Goal: Navigation & Orientation: Find specific page/section

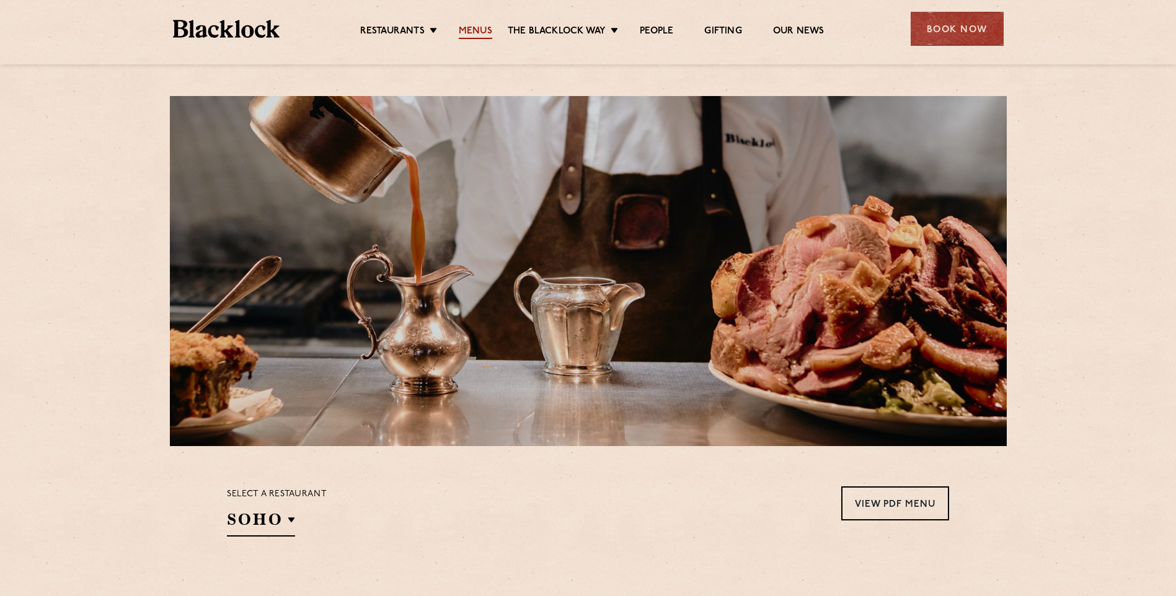
click at [470, 30] on link "Menus" at bounding box center [475, 32] width 33 height 14
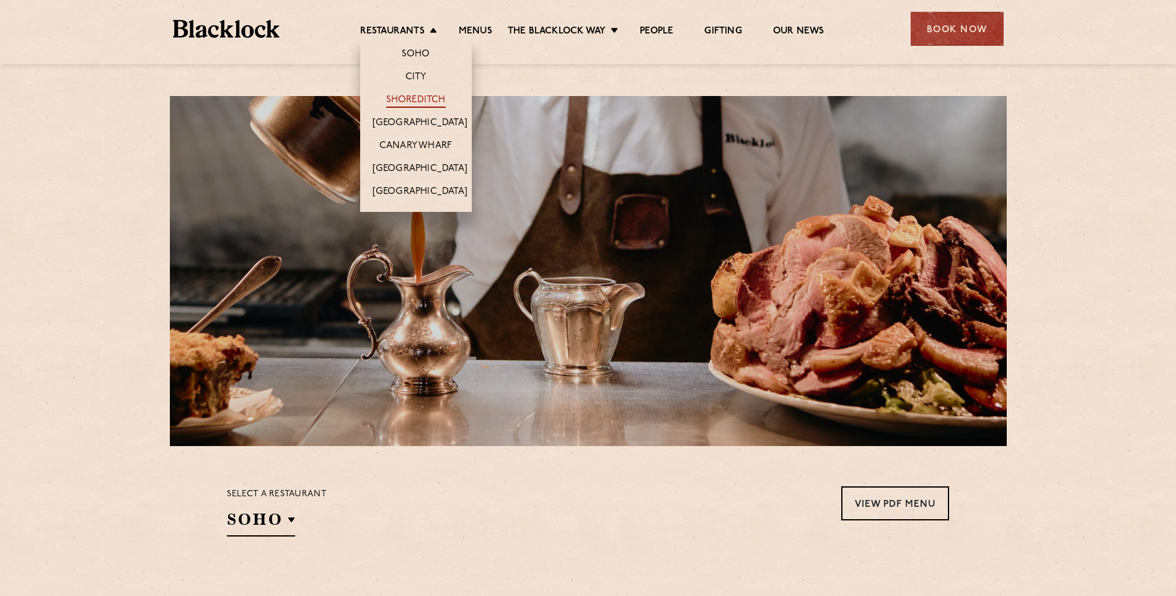
click at [421, 94] on link "Shoreditch" at bounding box center [415, 101] width 59 height 14
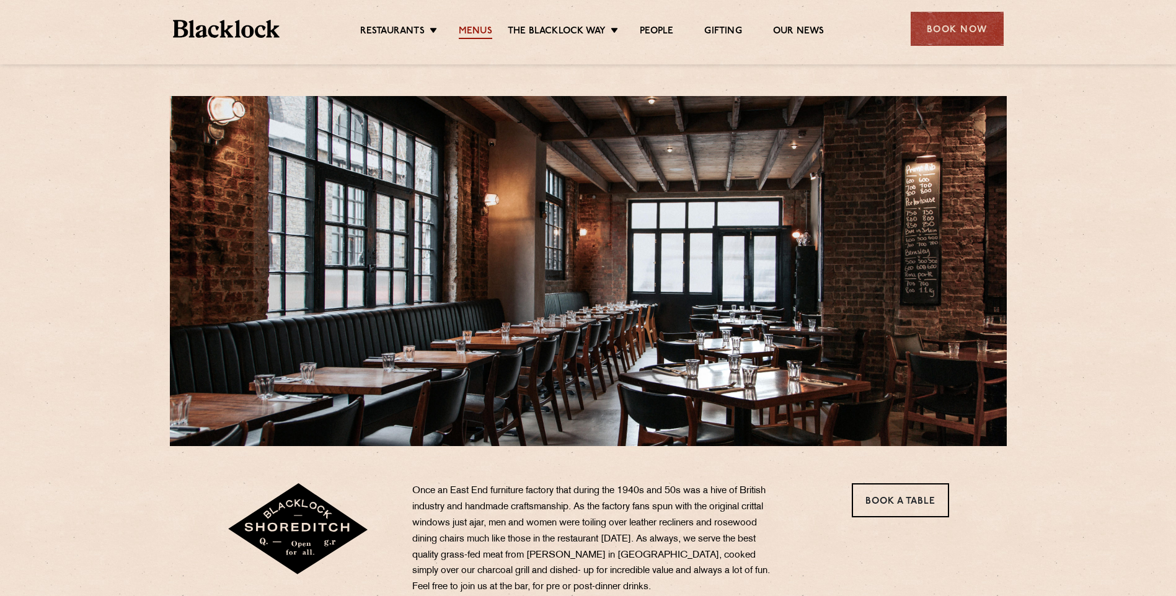
click at [485, 35] on link "Menus" at bounding box center [475, 32] width 33 height 14
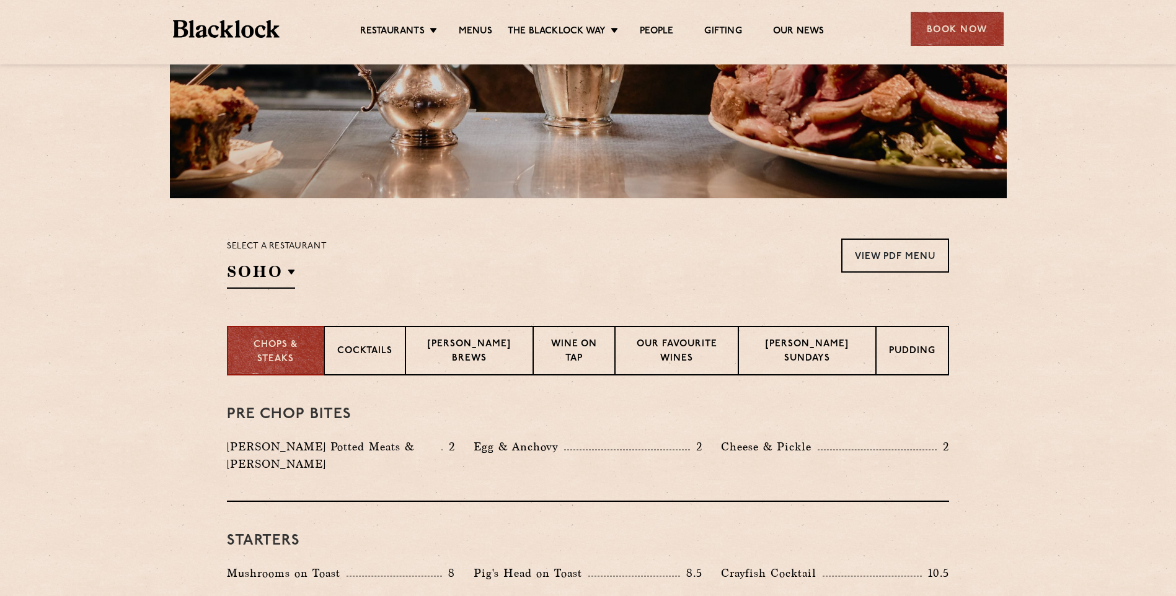
scroll to position [372, 0]
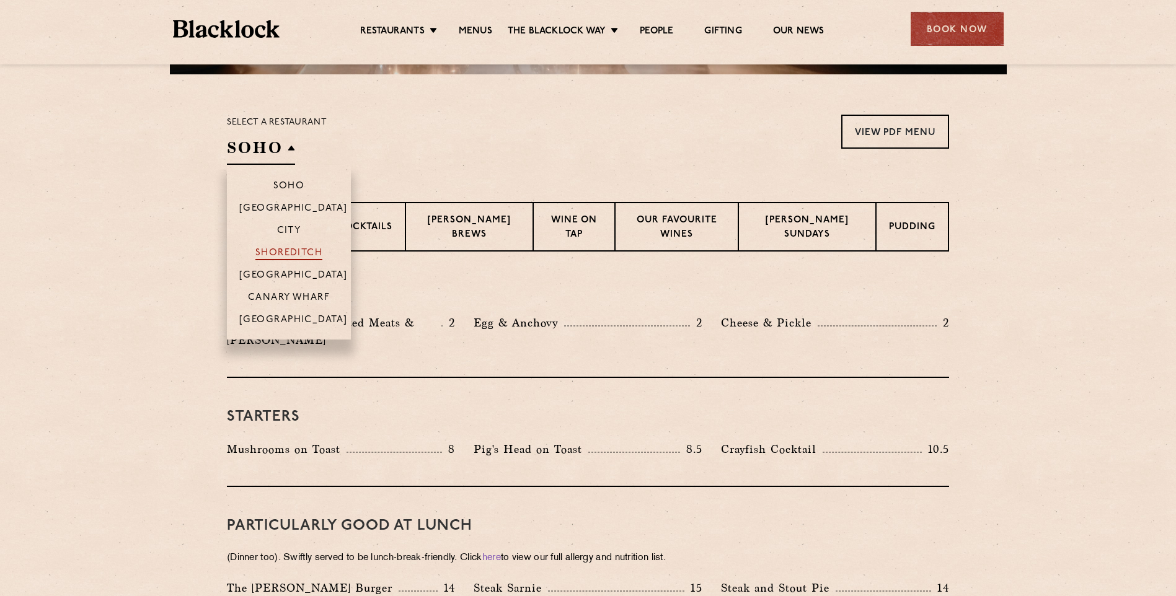
click at [286, 251] on p "Shoreditch" at bounding box center [289, 254] width 68 height 12
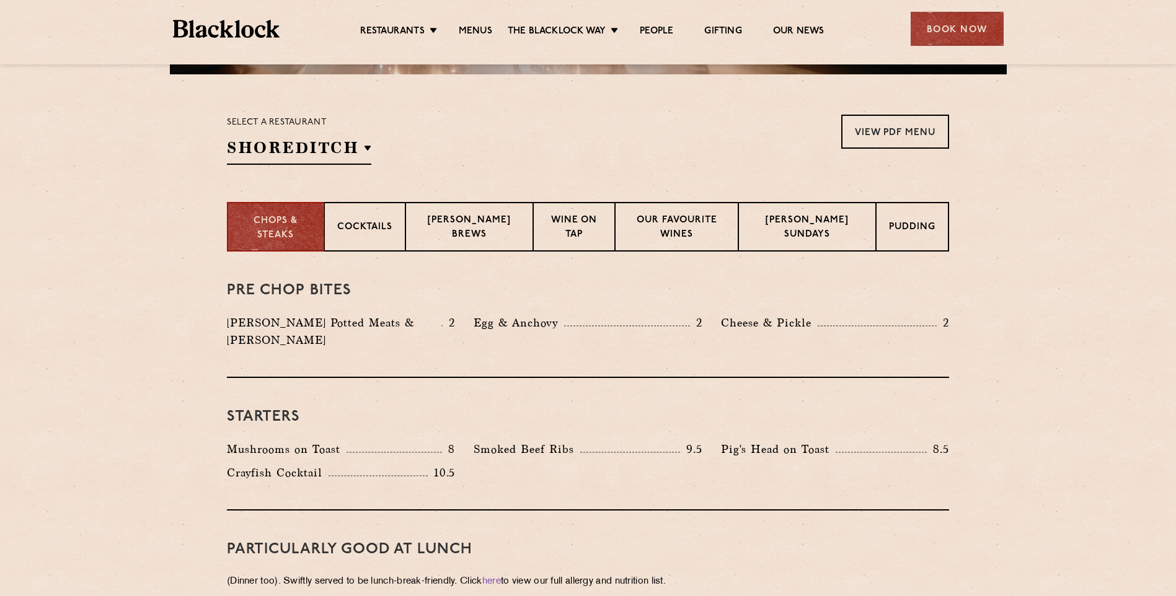
click at [811, 234] on p "[PERSON_NAME] Sundays" at bounding box center [807, 228] width 112 height 29
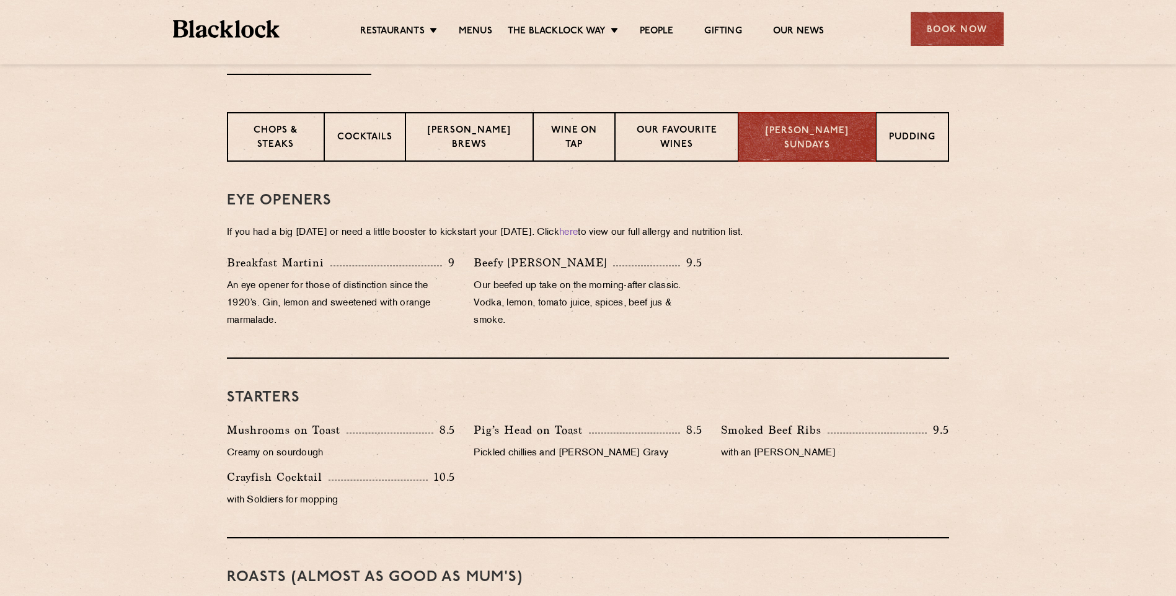
scroll to position [434, 0]
